Goal: Task Accomplishment & Management: Manage account settings

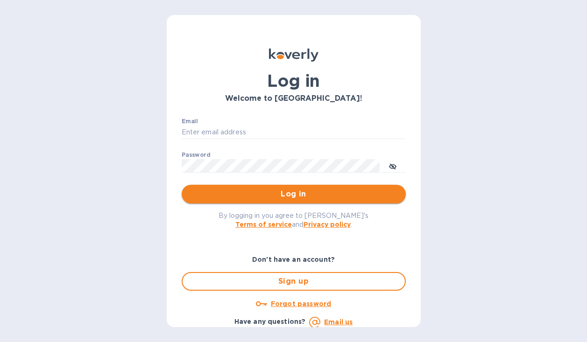
type input "[PERSON_NAME][EMAIL_ADDRESS][DOMAIN_NAME]"
click at [254, 192] on span "Log in" at bounding box center [293, 194] width 209 height 11
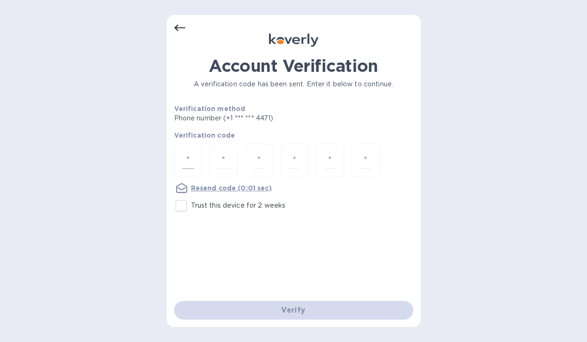
click at [184, 164] on input "number" at bounding box center [188, 160] width 12 height 17
type input "5"
type input "7"
type input "3"
type input "1"
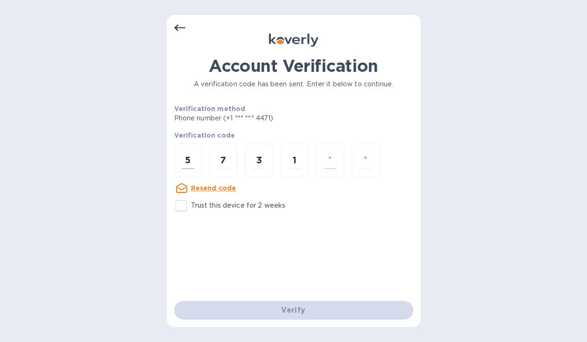
type input "6"
type input "2"
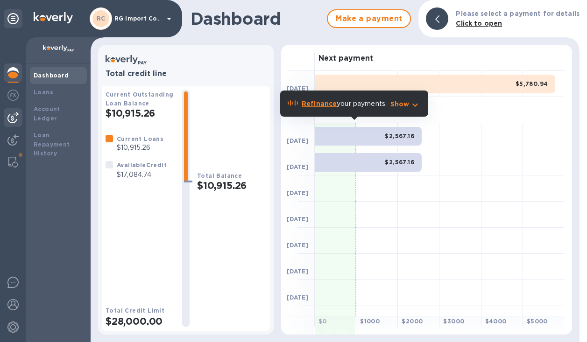
click at [13, 114] on img at bounding box center [12, 117] width 11 height 11
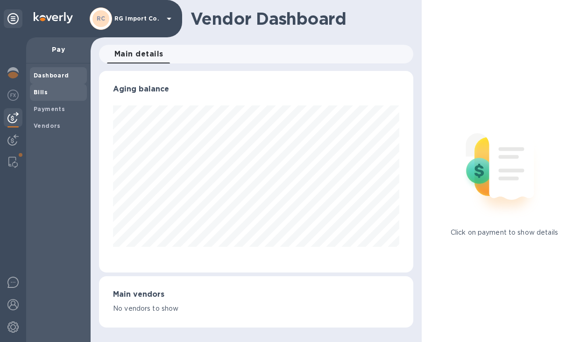
scroll to position [202, 314]
click at [45, 92] on b "Bills" at bounding box center [41, 92] width 14 height 7
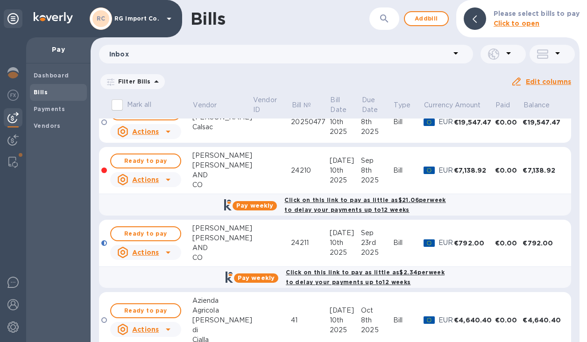
scroll to position [337, 0]
